Goal: Find contact information: Find contact information

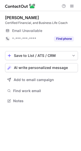
scroll to position [98, 81]
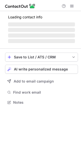
scroll to position [98, 81]
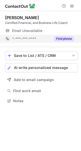
click at [60, 40] on button "Find phone" at bounding box center [64, 38] width 20 height 5
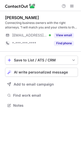
scroll to position [102, 81]
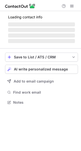
scroll to position [102, 81]
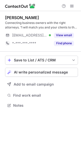
click at [65, 42] on button "Find phone" at bounding box center [64, 43] width 20 height 5
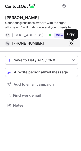
click at [71, 43] on span at bounding box center [71, 43] width 4 height 4
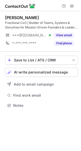
scroll to position [102, 81]
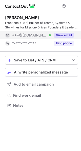
click at [64, 33] on button "View email" at bounding box center [64, 35] width 20 height 5
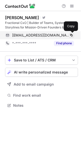
click at [71, 34] on span at bounding box center [71, 35] width 4 height 4
